Goal: Download file/media

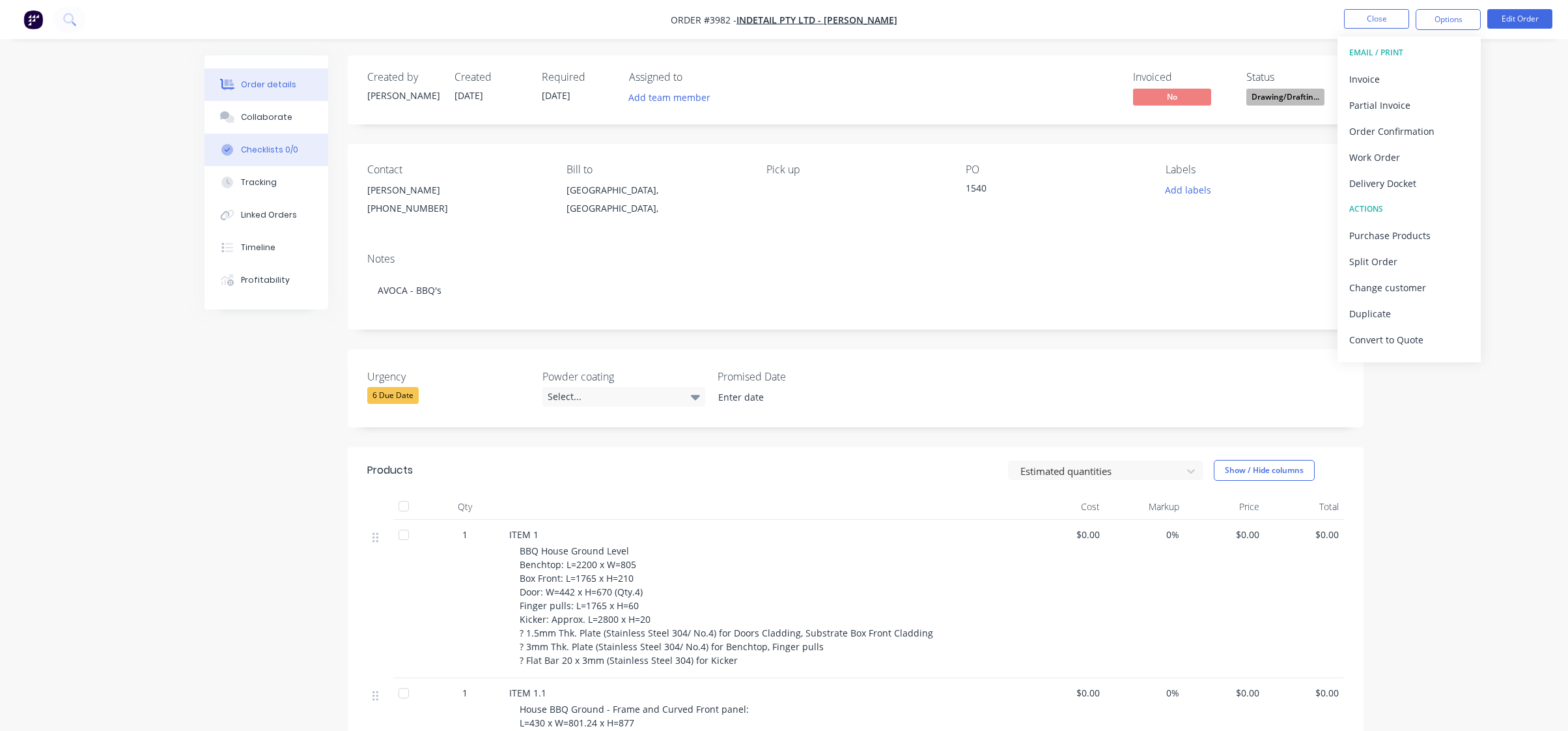
click at [262, 134] on button "Checklists 0/0" at bounding box center [266, 149] width 124 height 33
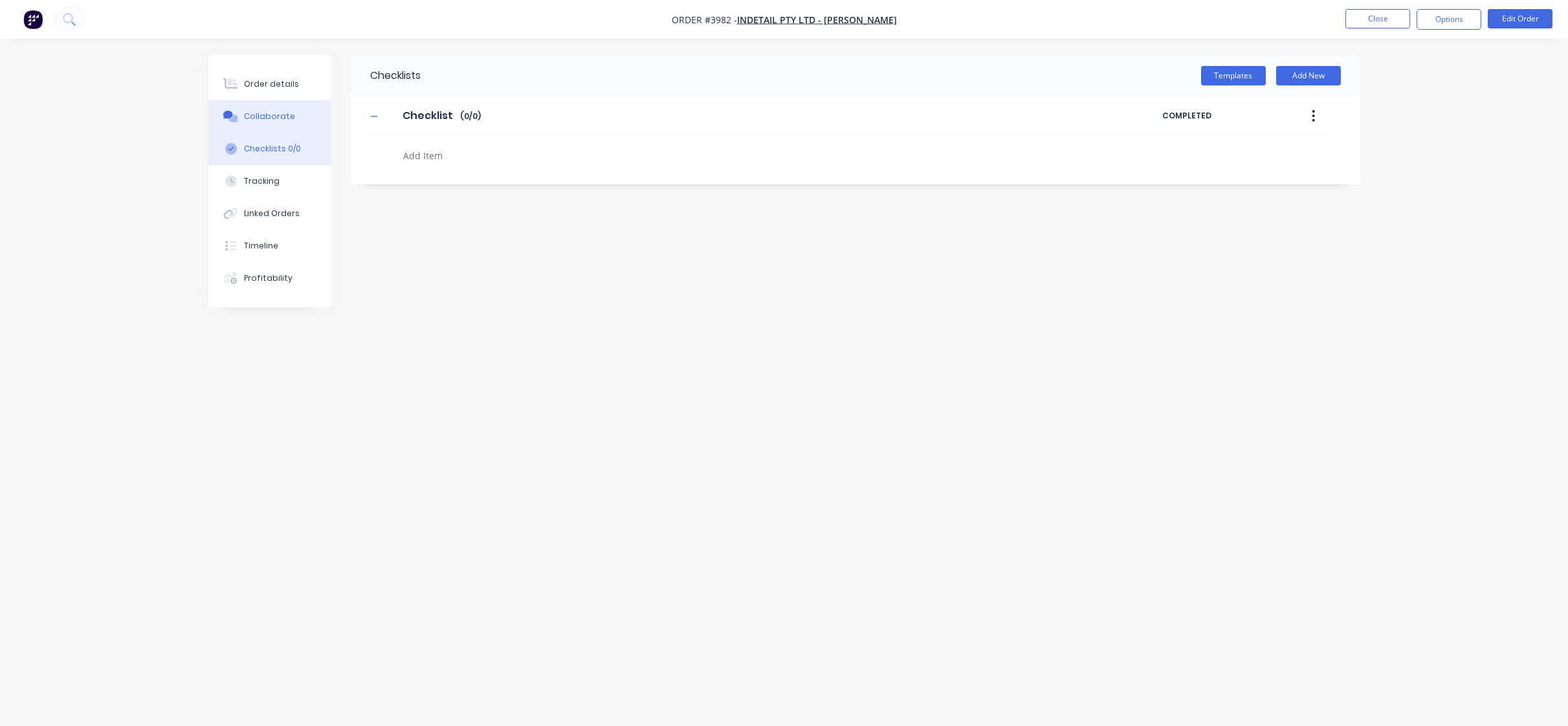
click at [263, 121] on div "Collaborate" at bounding box center [270, 116] width 51 height 12
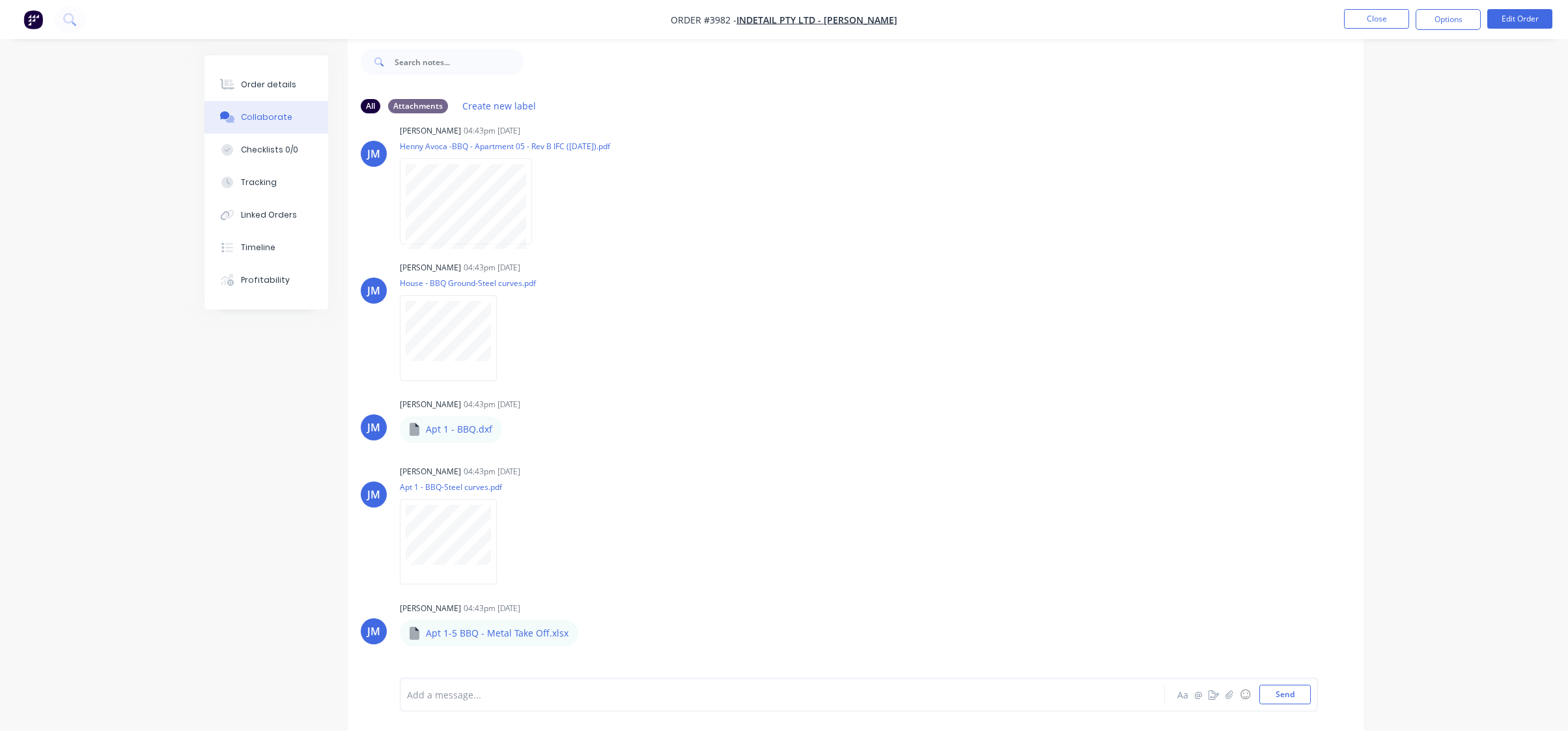
scroll to position [586, 0]
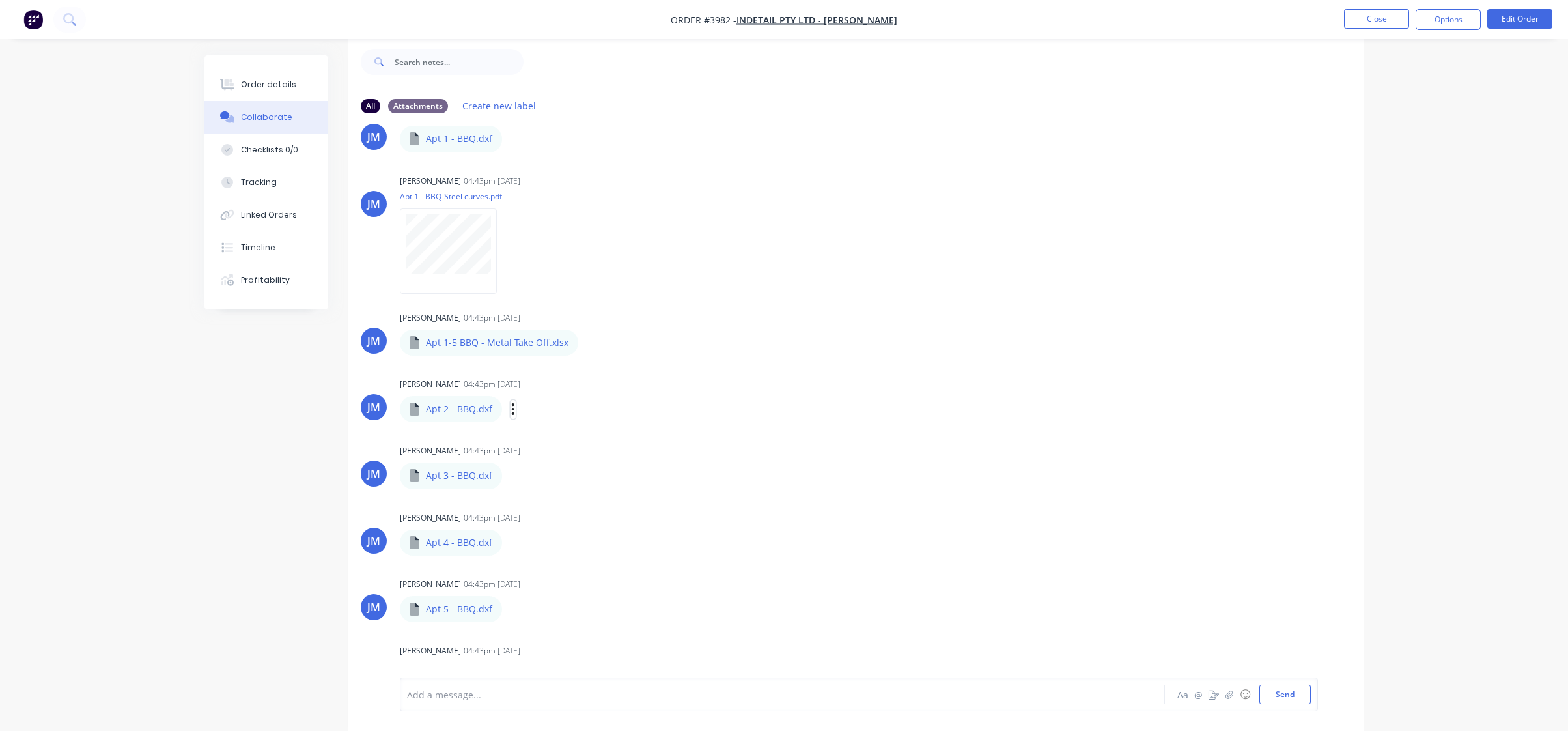
click at [512, 410] on icon "button" at bounding box center [513, 409] width 4 height 15
click at [583, 451] on button "Download" at bounding box center [599, 444] width 147 height 29
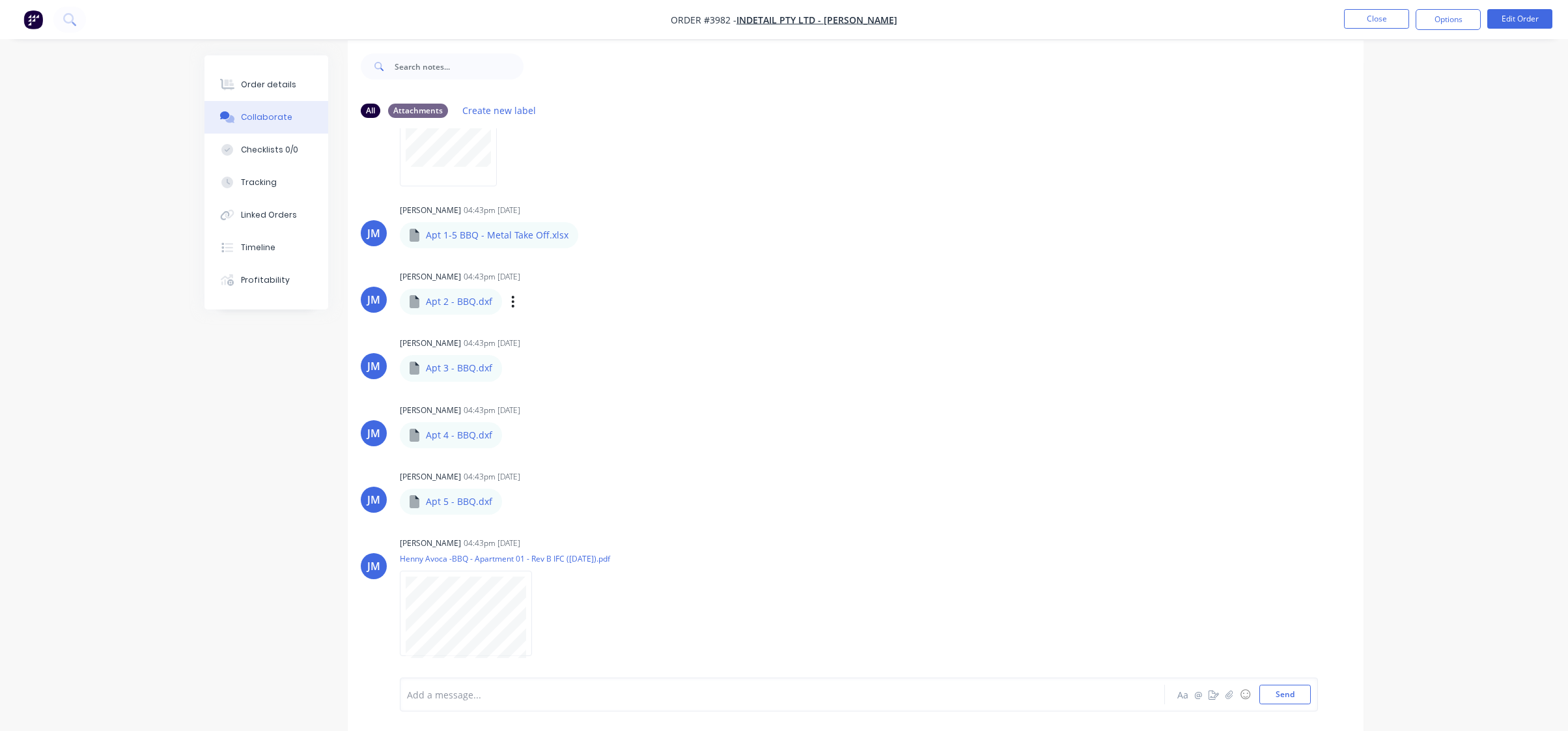
scroll to position [20, 0]
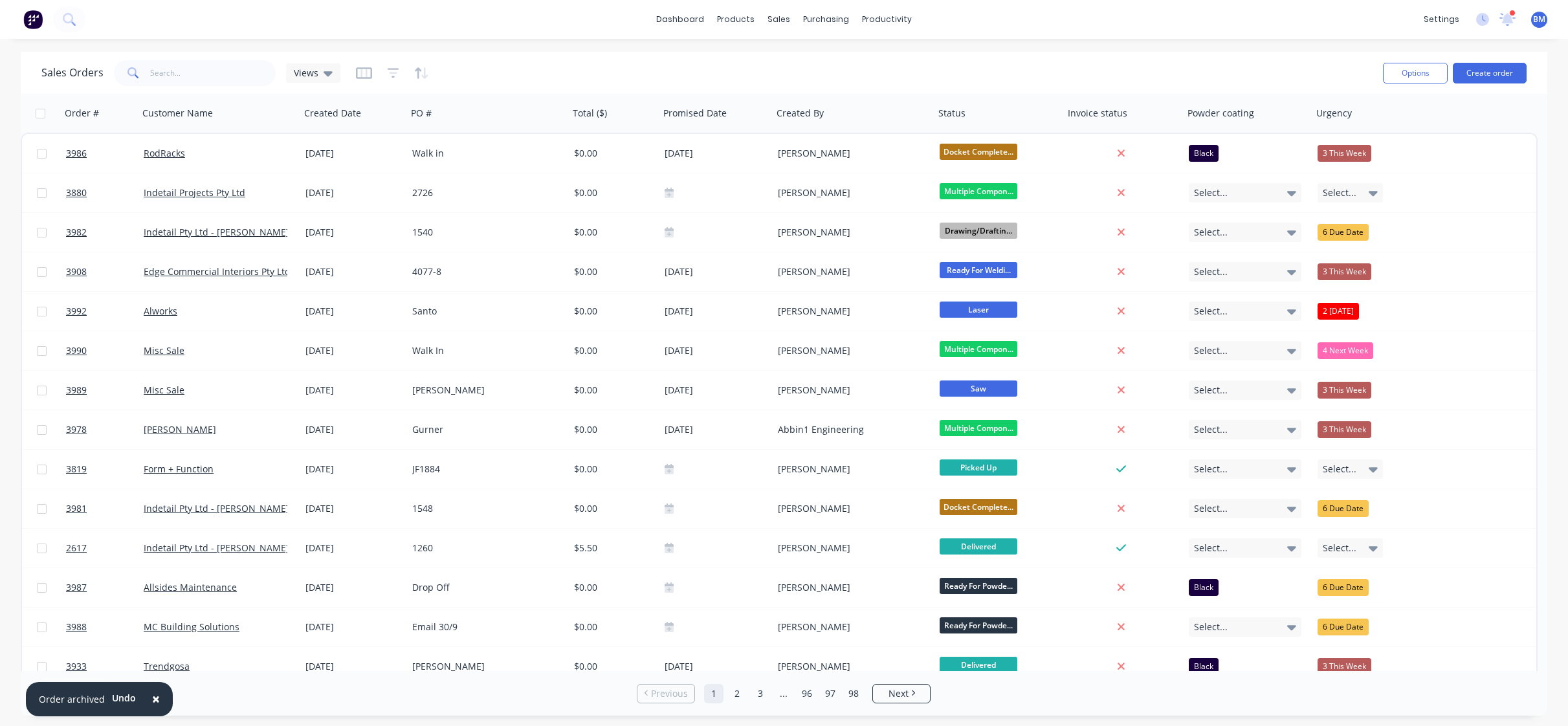
click at [28, 24] on img at bounding box center [33, 19] width 19 height 19
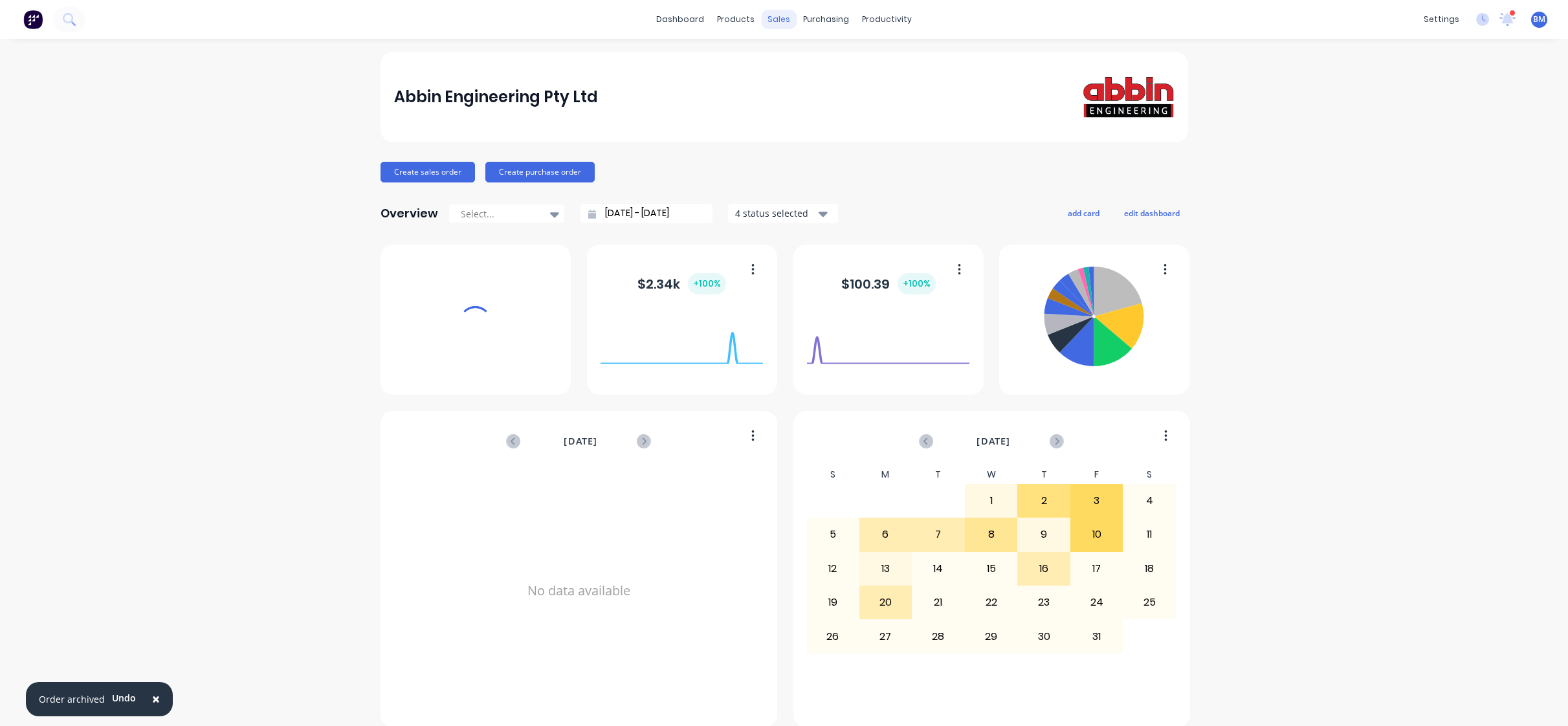
click at [776, 26] on div "sales" at bounding box center [778, 19] width 35 height 19
click at [783, 44] on div "Sales Orders Customers Price Level Manager" at bounding box center [842, 87] width 171 height 104
click at [781, 61] on icon at bounding box center [778, 62] width 12 height 12
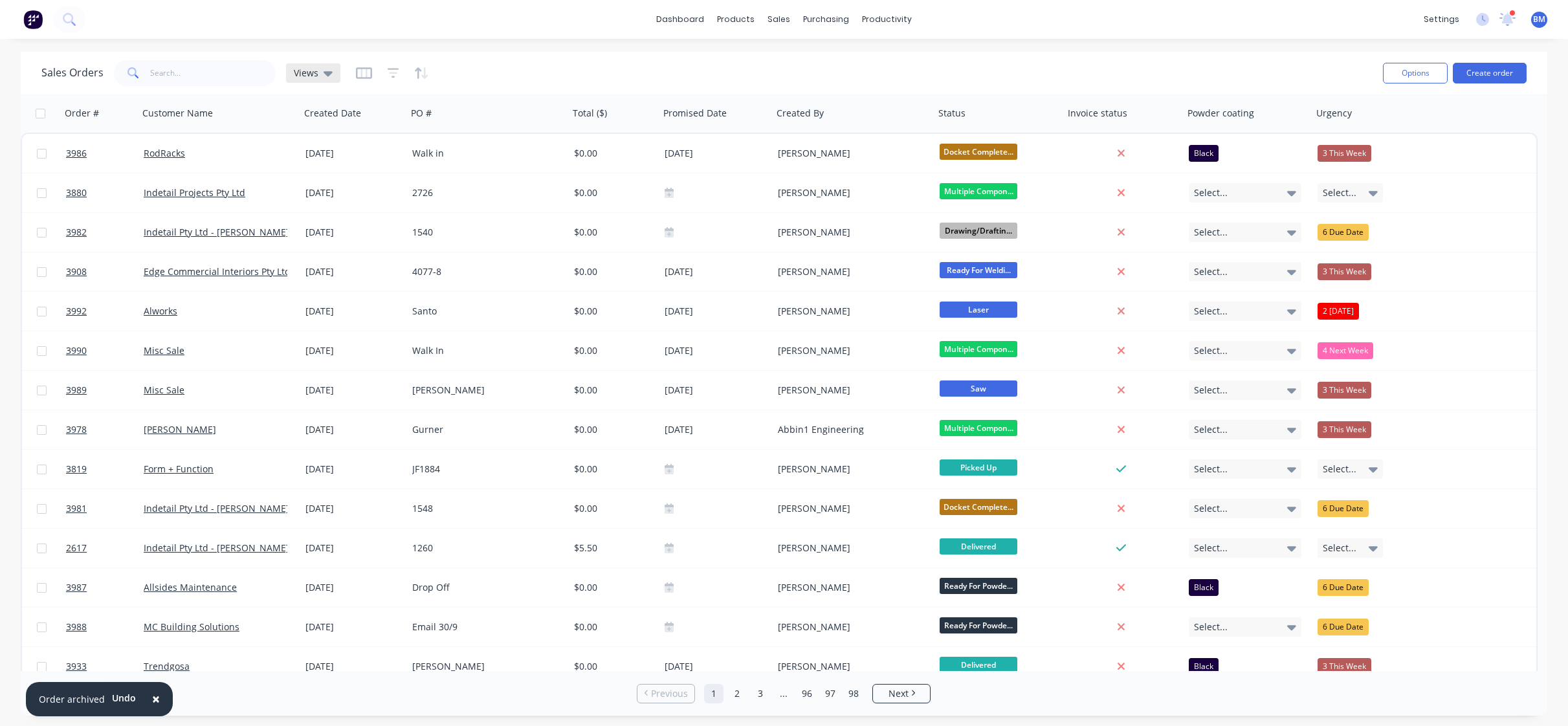
click at [286, 74] on div "Views" at bounding box center [313, 73] width 54 height 19
click at [348, 205] on button "drafts" at bounding box center [364, 209] width 148 height 15
